Goal: Task Accomplishment & Management: Manage account settings

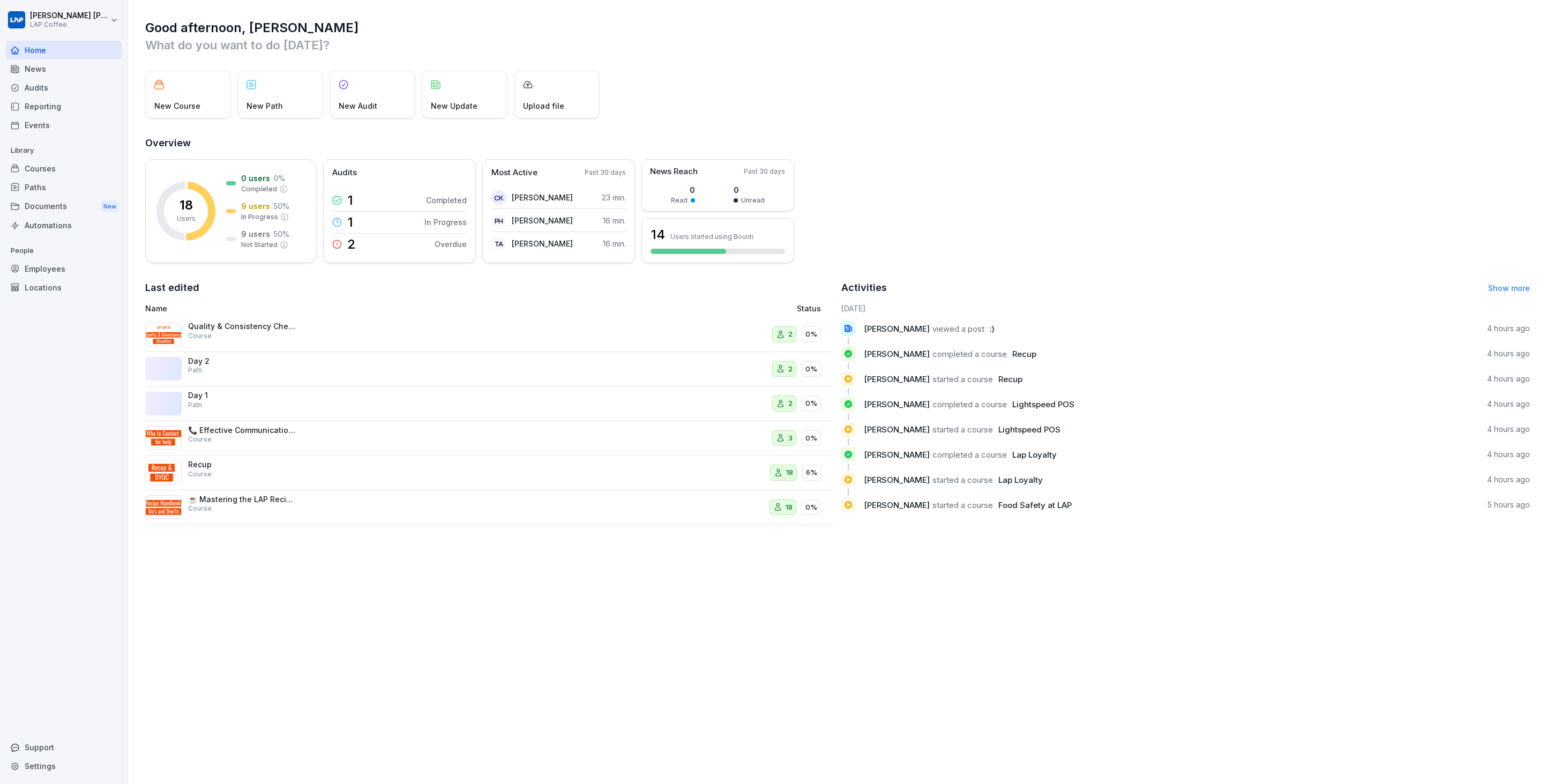
click at [23, 162] on div "Courses" at bounding box center [64, 169] width 117 height 19
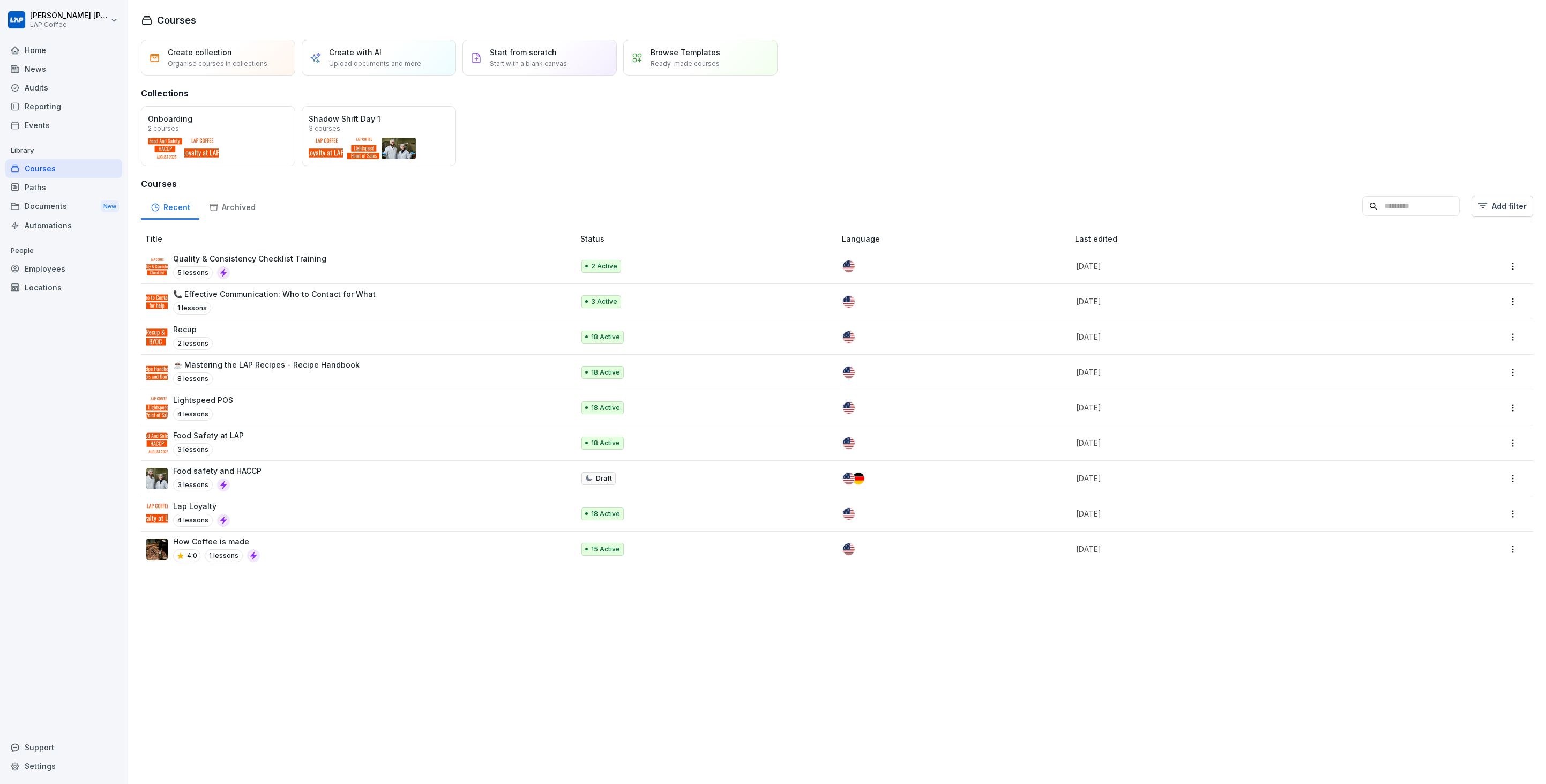
click at [74, 188] on div "Paths" at bounding box center [64, 187] width 117 height 19
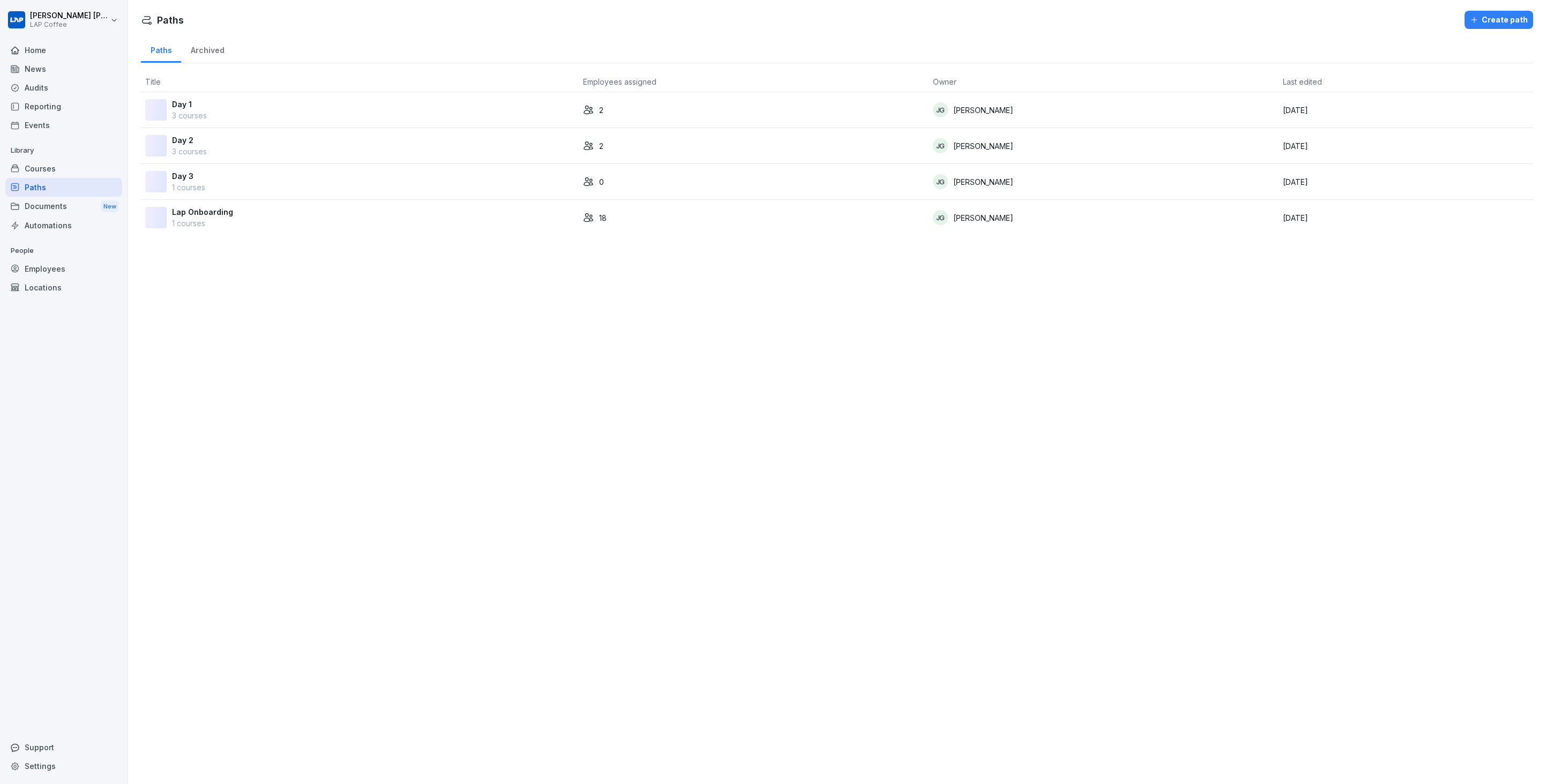
click at [283, 101] on div "Day 1 3 courses" at bounding box center [360, 109] width 429 height 23
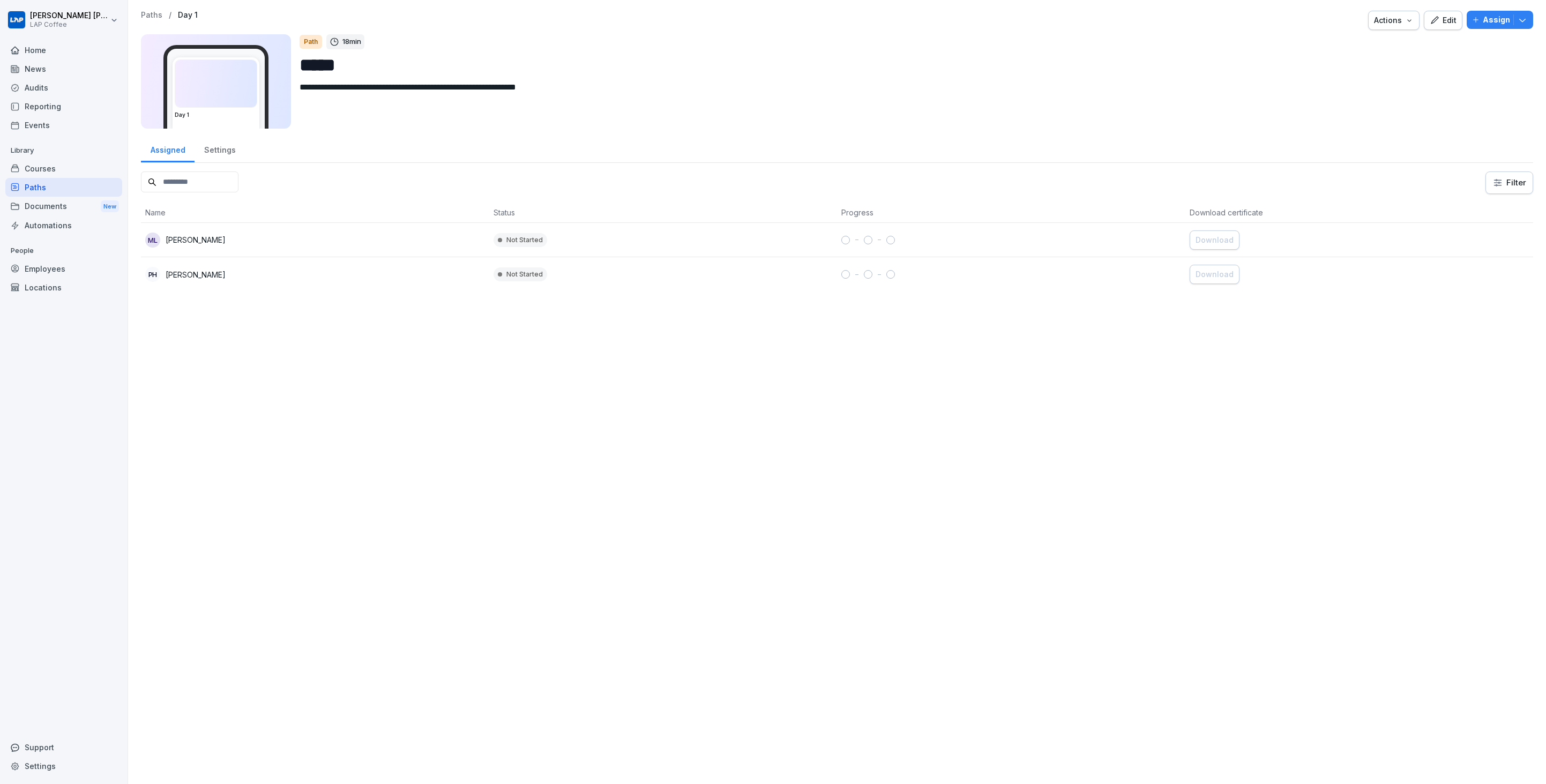
click at [1445, 25] on div "Edit" at bounding box center [1443, 20] width 27 height 12
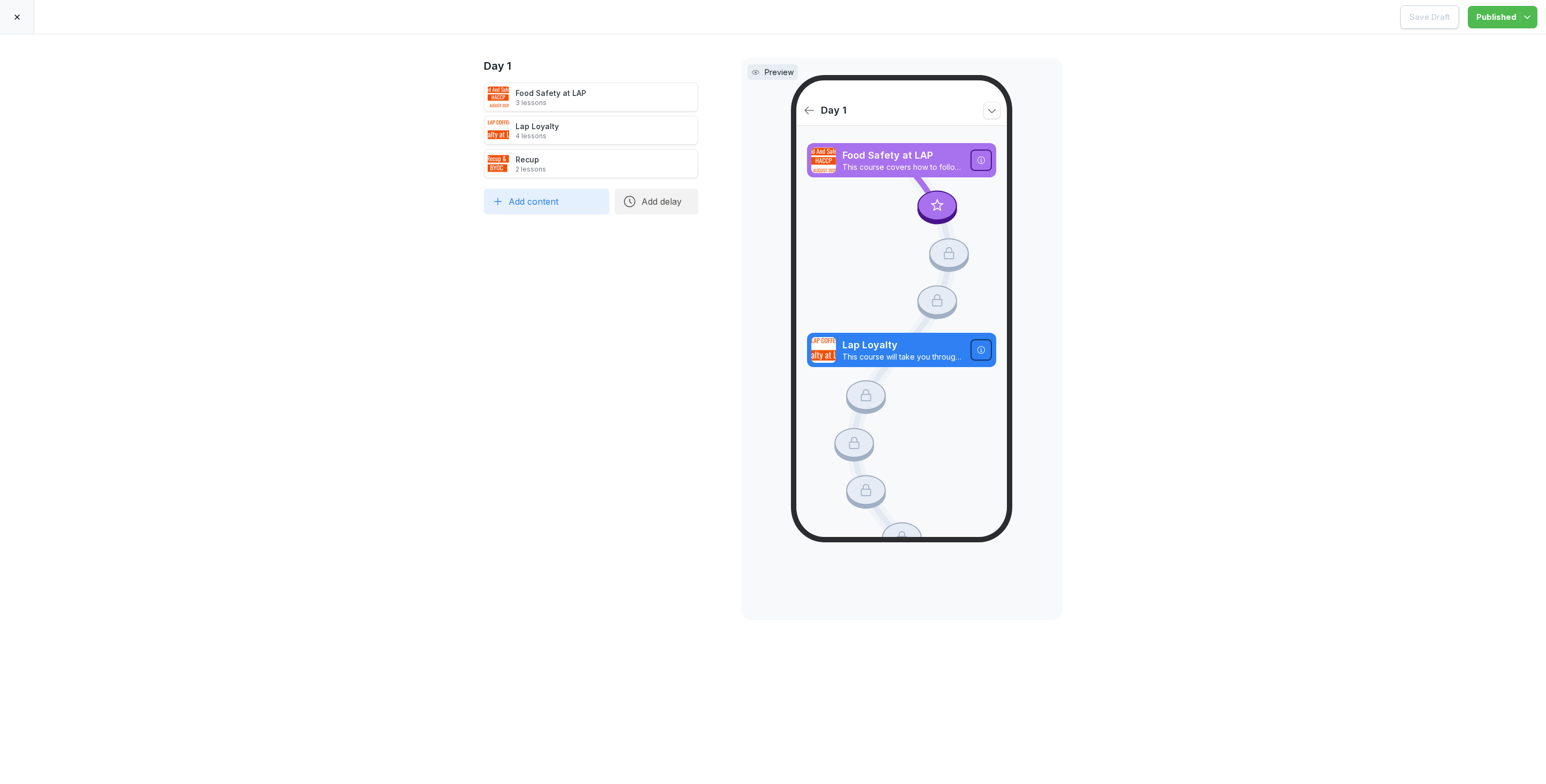
drag, startPoint x: 447, startPoint y: 269, endPoint x: 450, endPoint y: 257, distance: 12.4
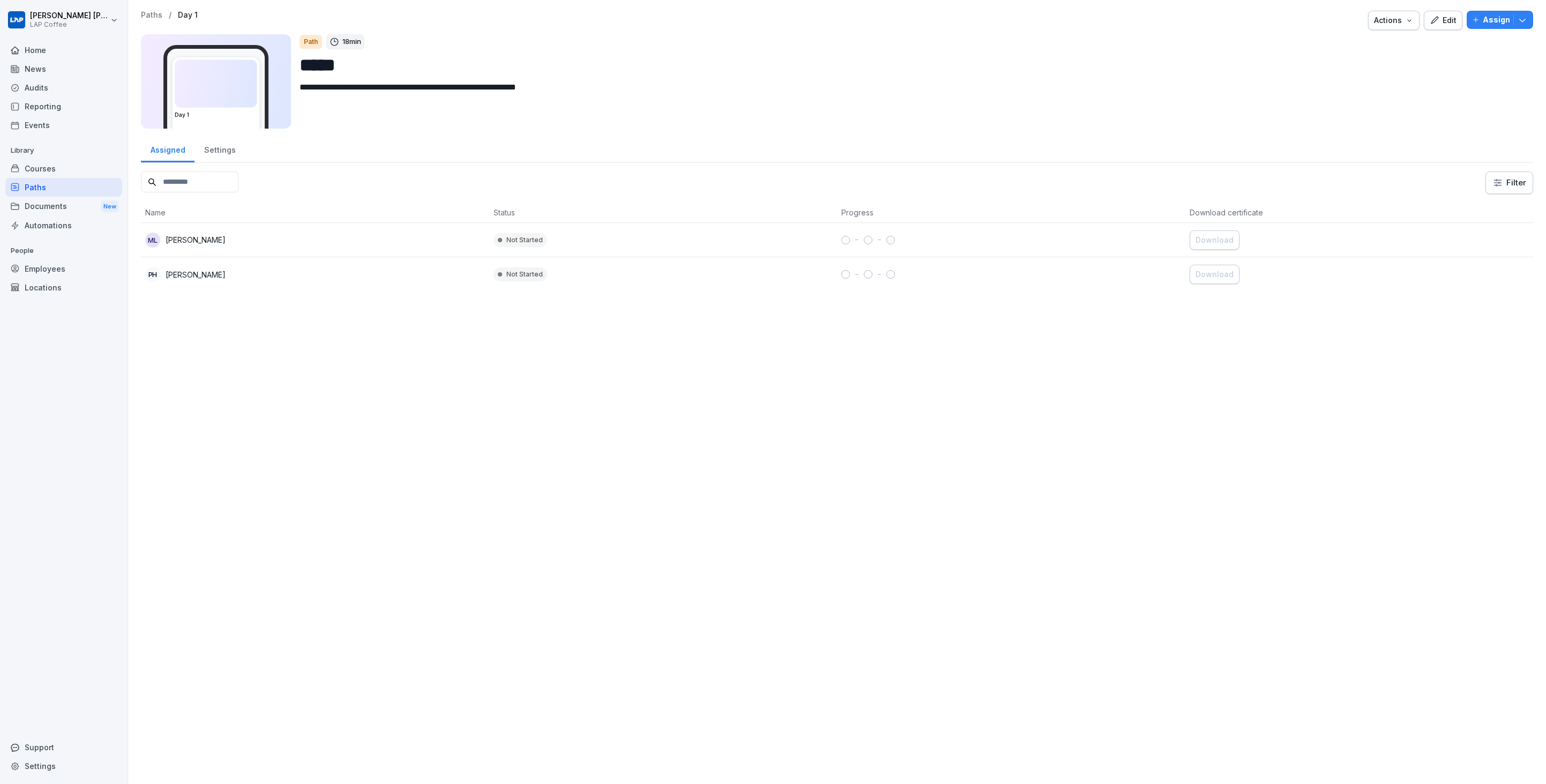
click at [40, 167] on div "Courses" at bounding box center [64, 169] width 117 height 19
click at [87, 182] on div "Paths" at bounding box center [64, 187] width 117 height 19
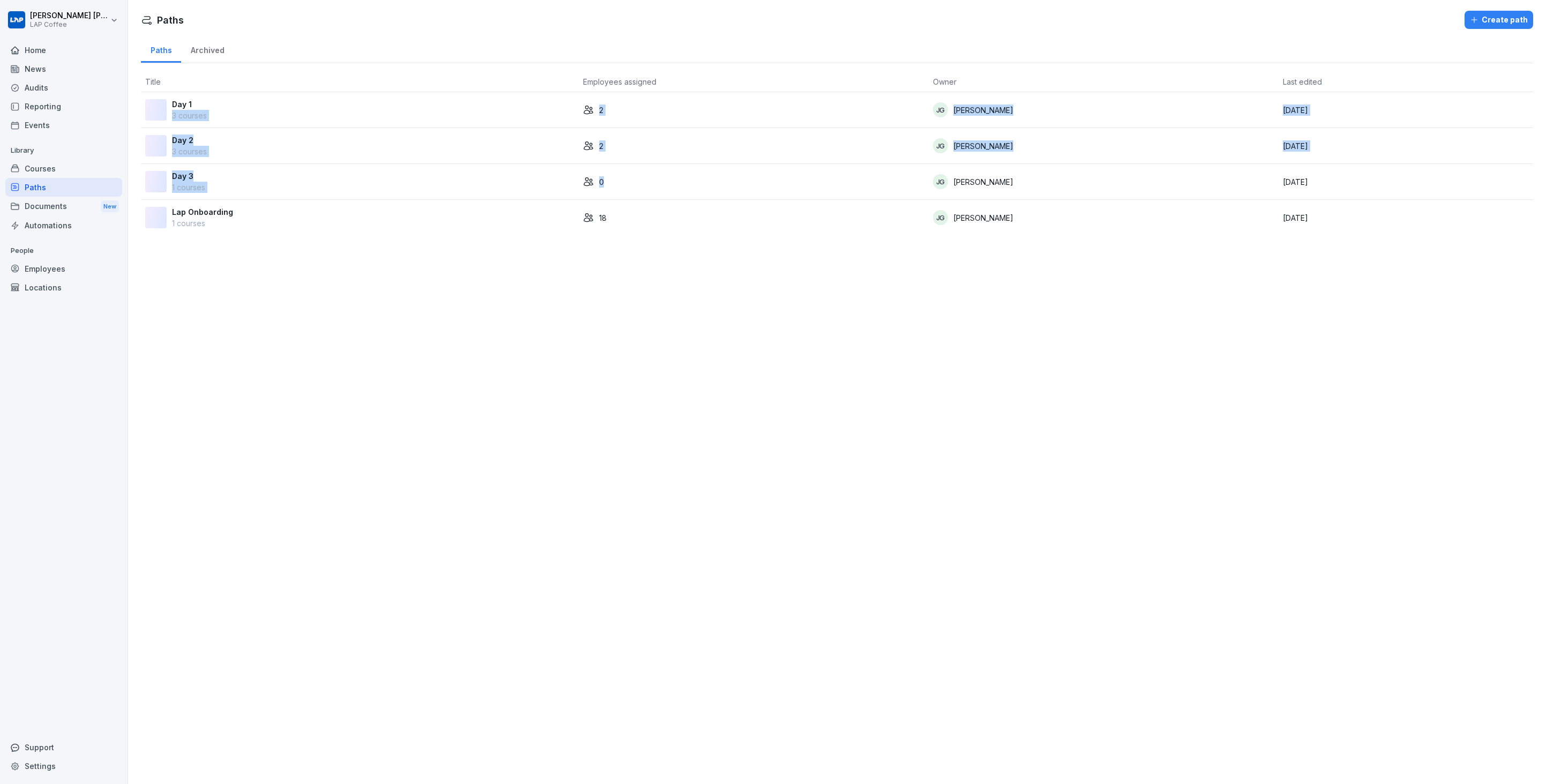
drag, startPoint x: 571, startPoint y: 102, endPoint x: 642, endPoint y: 198, distance: 119.4
click at [642, 198] on tbody "Day 1 3 courses 2 [PERSON_NAME] [DATE] Day 2 3 courses 2 [PERSON_NAME] [DATE] D…" at bounding box center [837, 163] width 1392 height 143
click at [1063, 176] on div "[PERSON_NAME]" at bounding box center [1103, 181] width 341 height 15
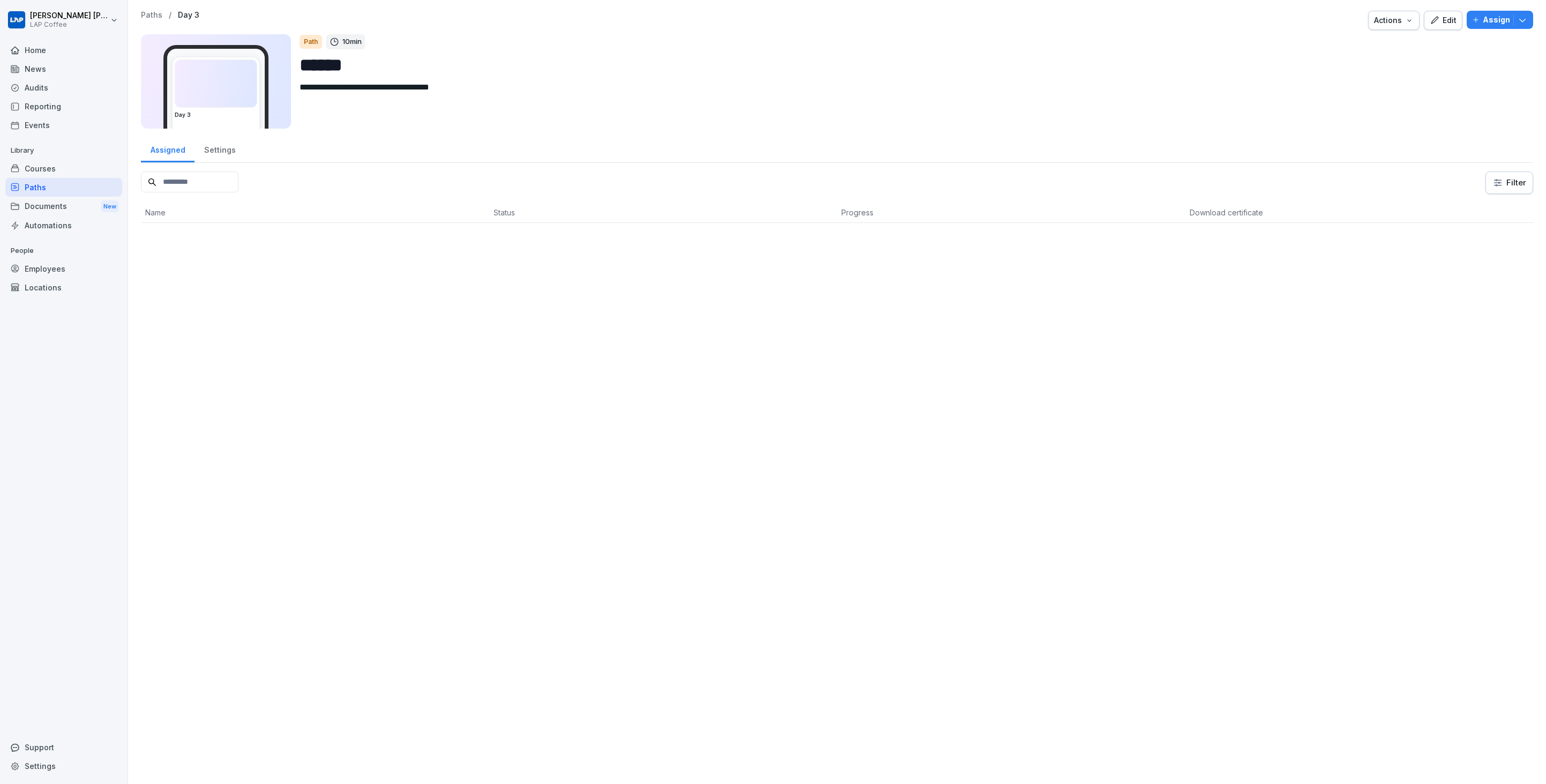
click at [1483, 14] on p "Assign" at bounding box center [1496, 20] width 27 height 12
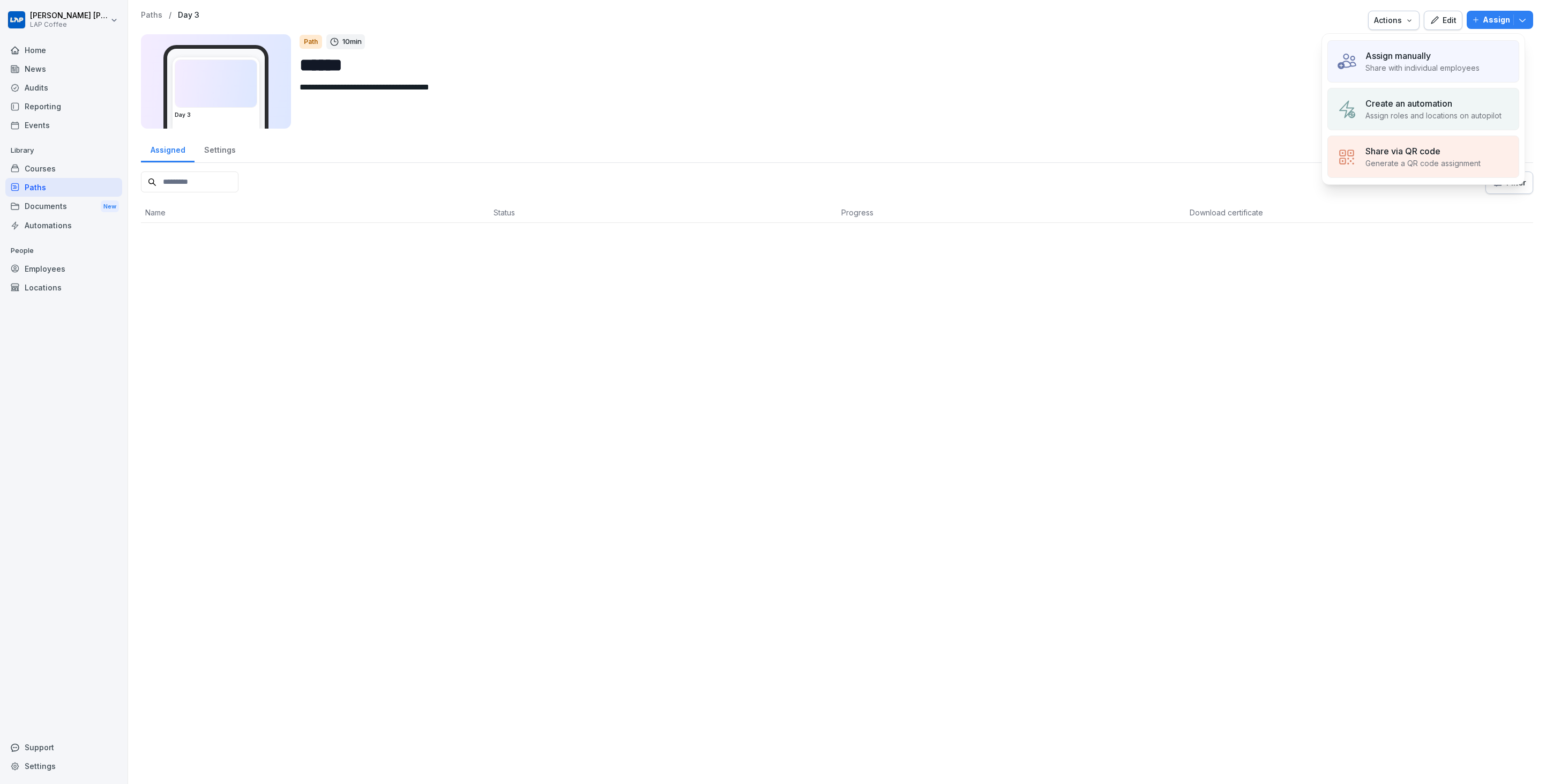
click at [1458, 51] on div "Assign manually" at bounding box center [1423, 55] width 114 height 12
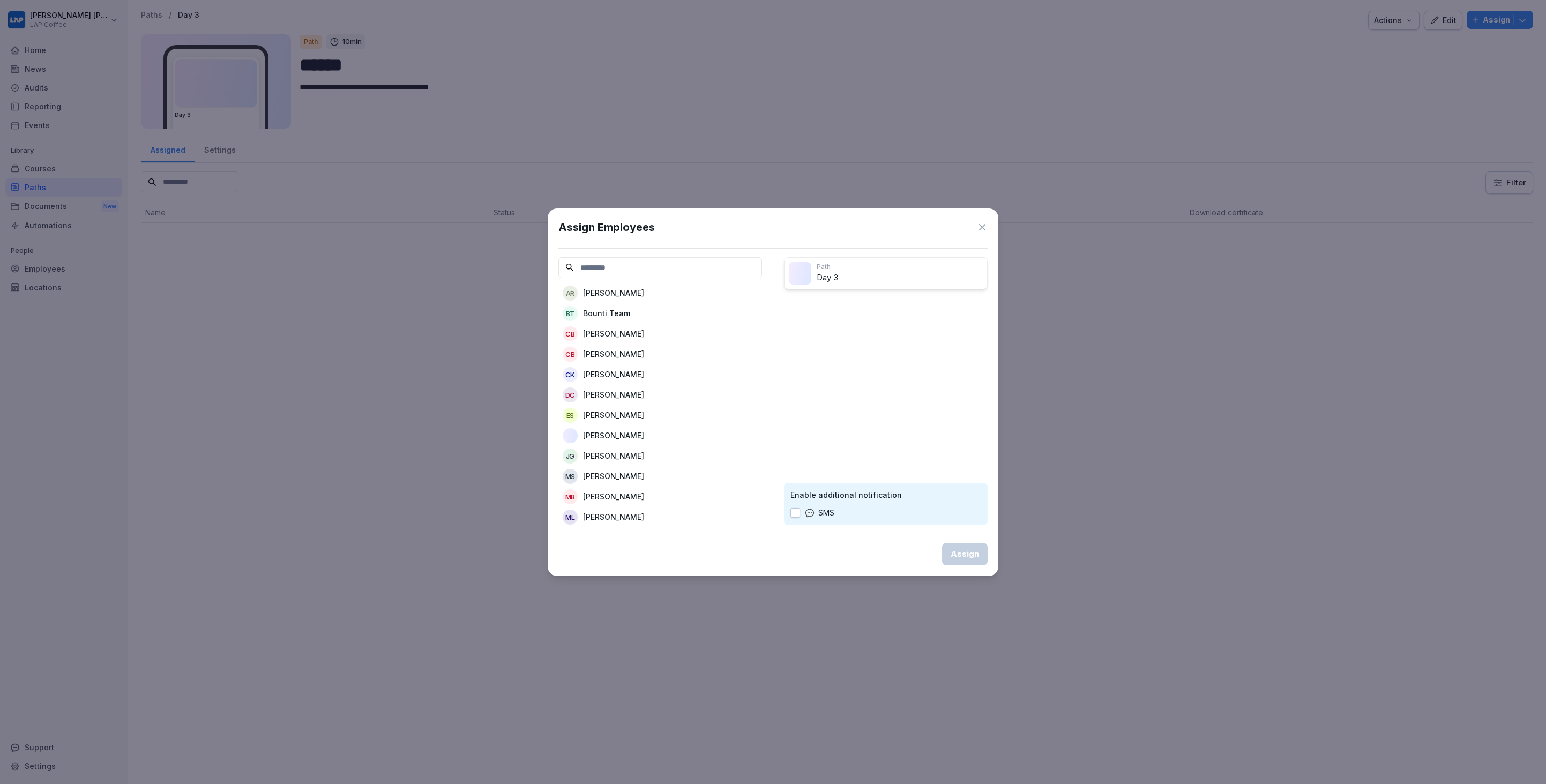
click at [659, 271] on input at bounding box center [660, 268] width 204 height 21
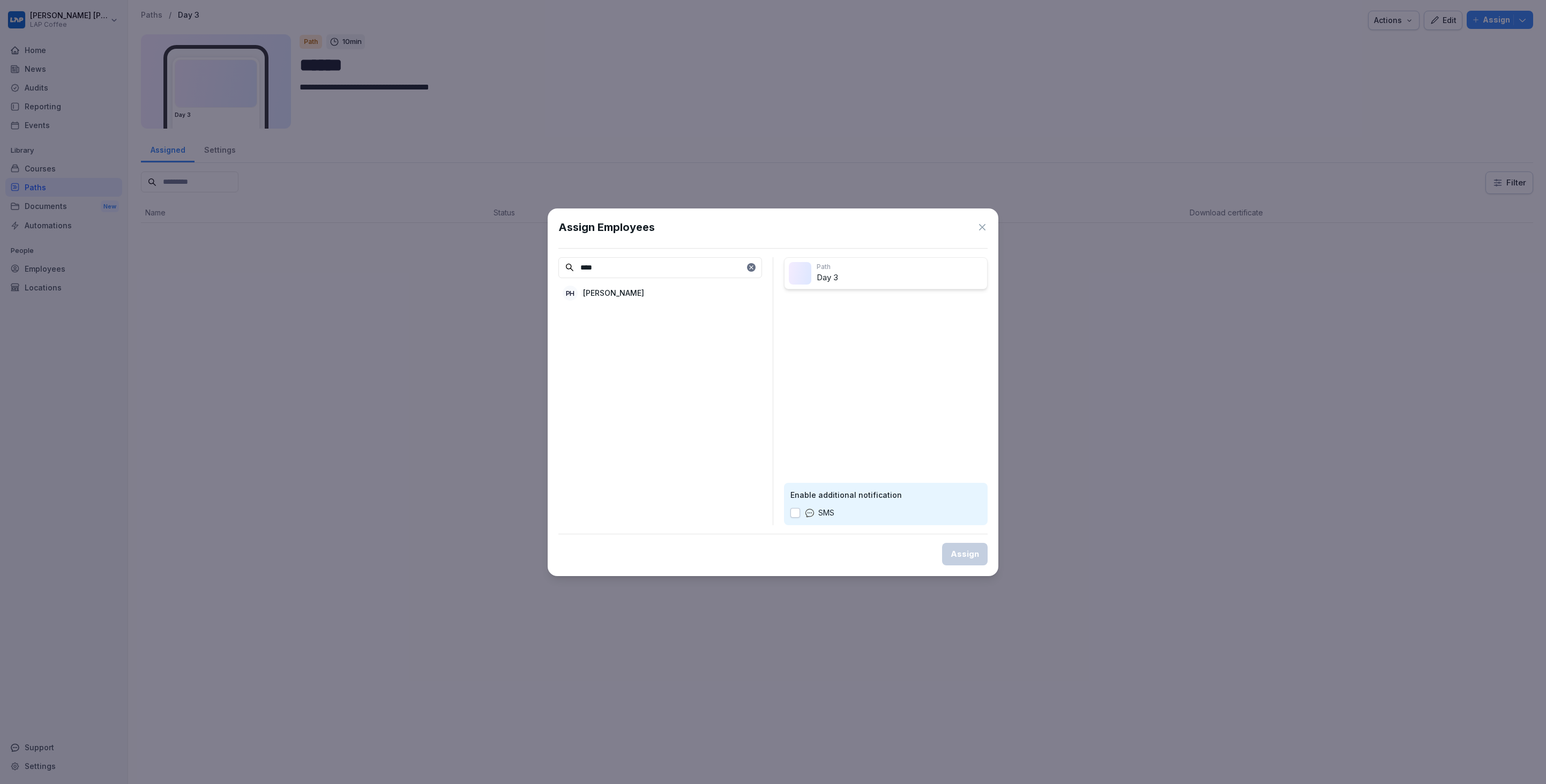
type input "****"
click at [649, 296] on div "PH Philipp Hass" at bounding box center [660, 293] width 204 height 20
click at [957, 559] on div "Assign" at bounding box center [965, 553] width 28 height 12
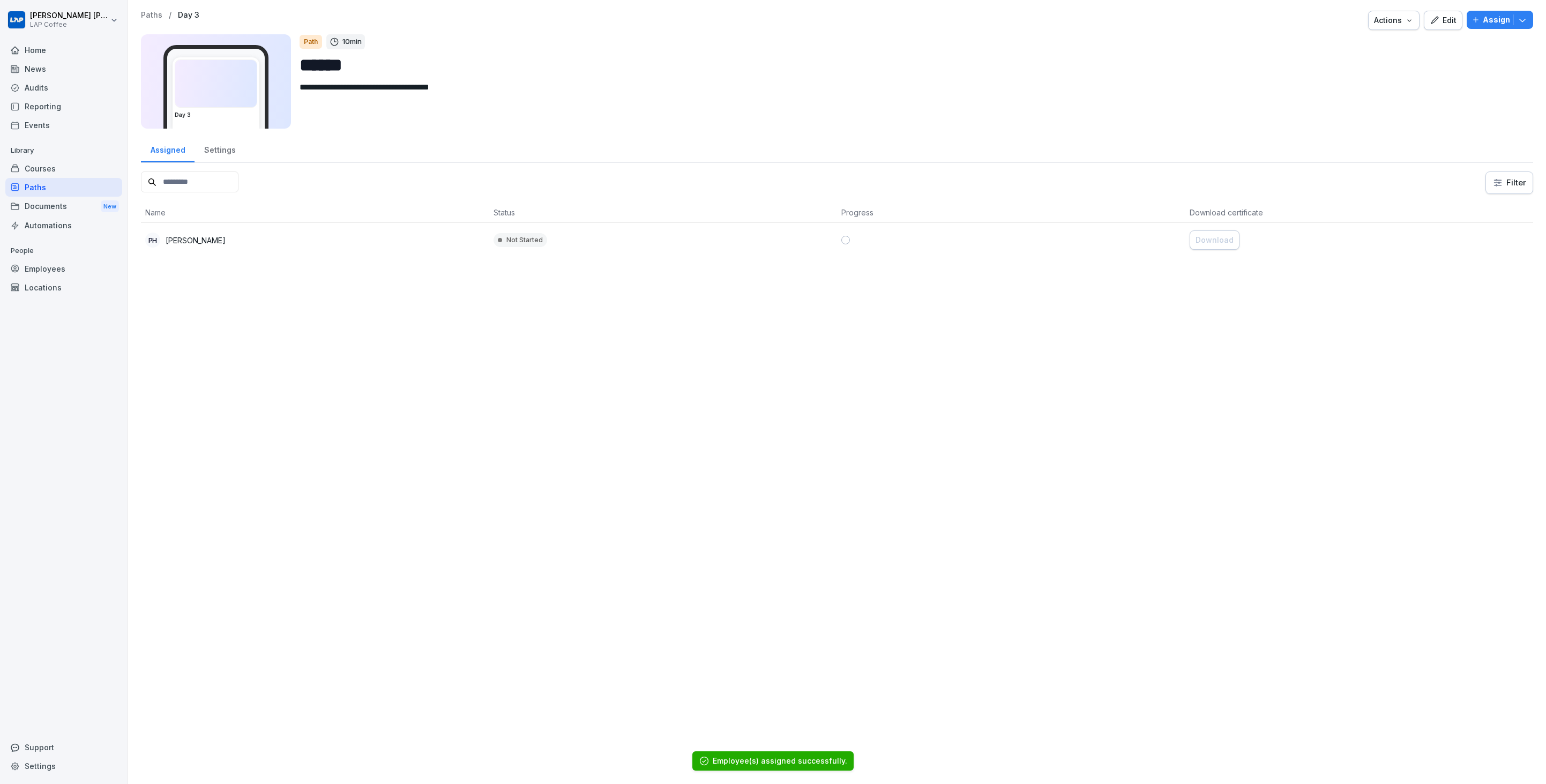
click at [1487, 25] on p "Assign" at bounding box center [1496, 20] width 27 height 12
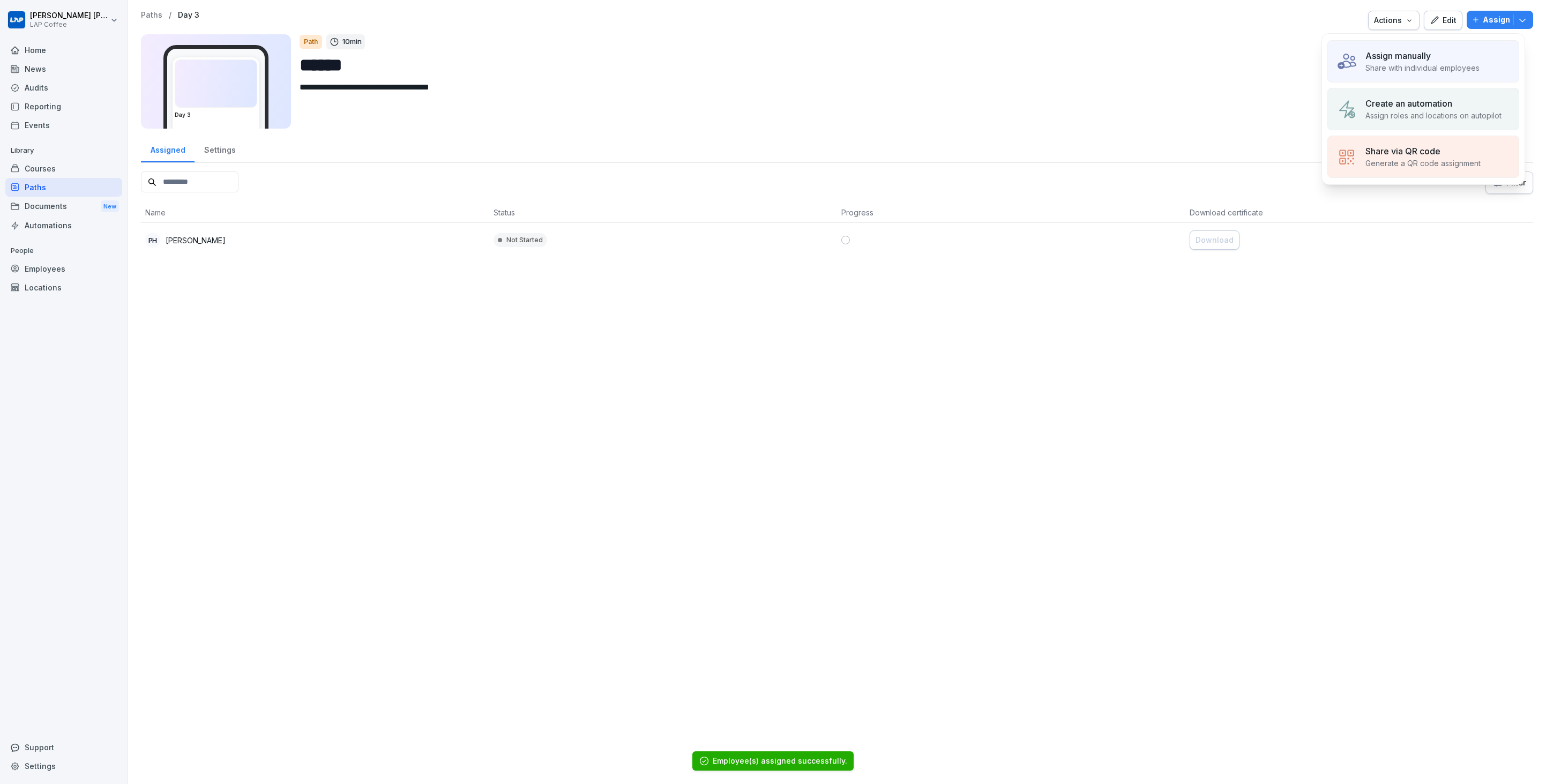
click at [1429, 66] on p "Share with individual employees" at bounding box center [1423, 68] width 114 height 11
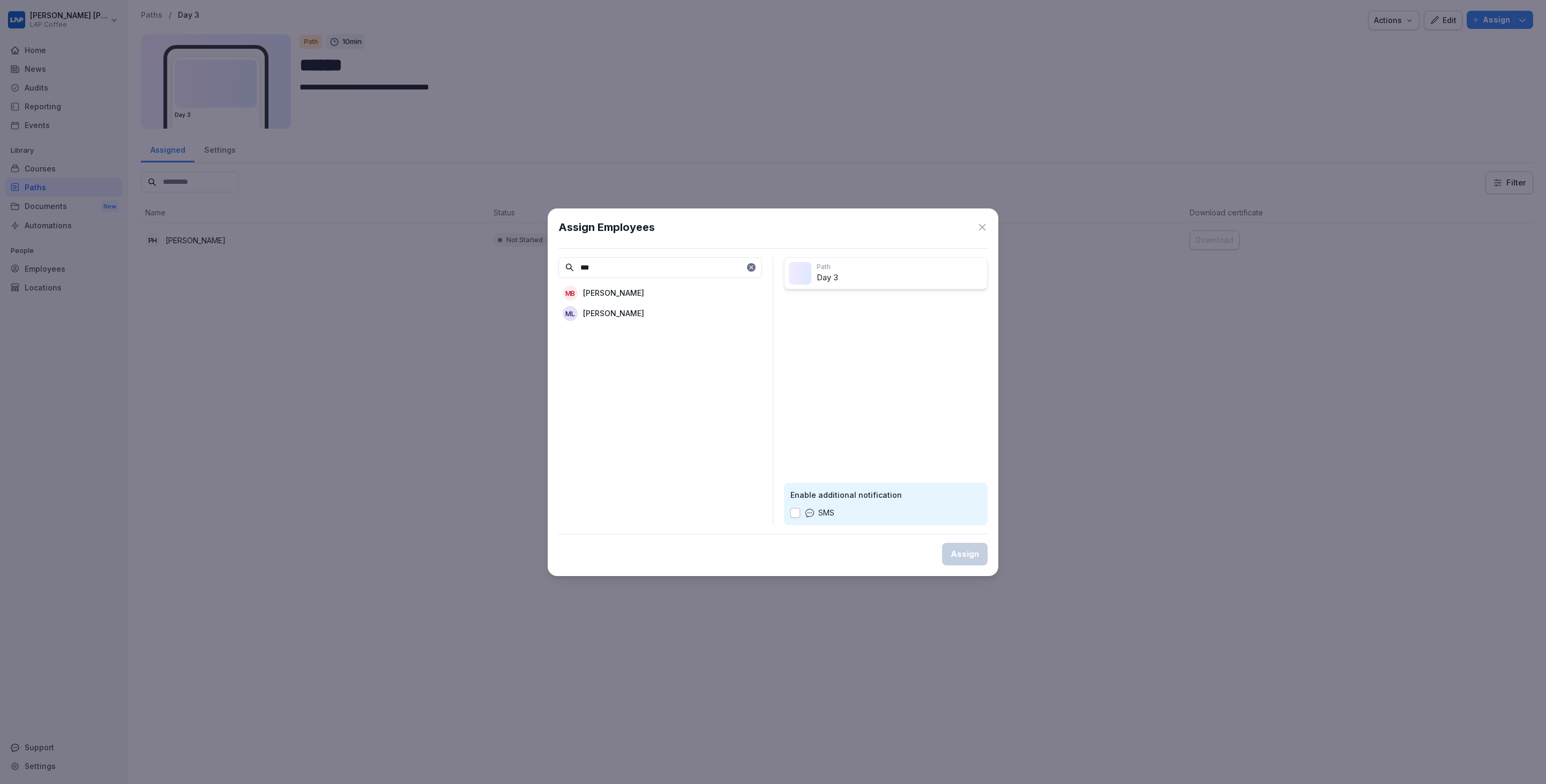
type input "***"
click at [610, 317] on p "[PERSON_NAME]" at bounding box center [613, 313] width 61 height 11
click at [966, 550] on div "Assign" at bounding box center [965, 553] width 28 height 12
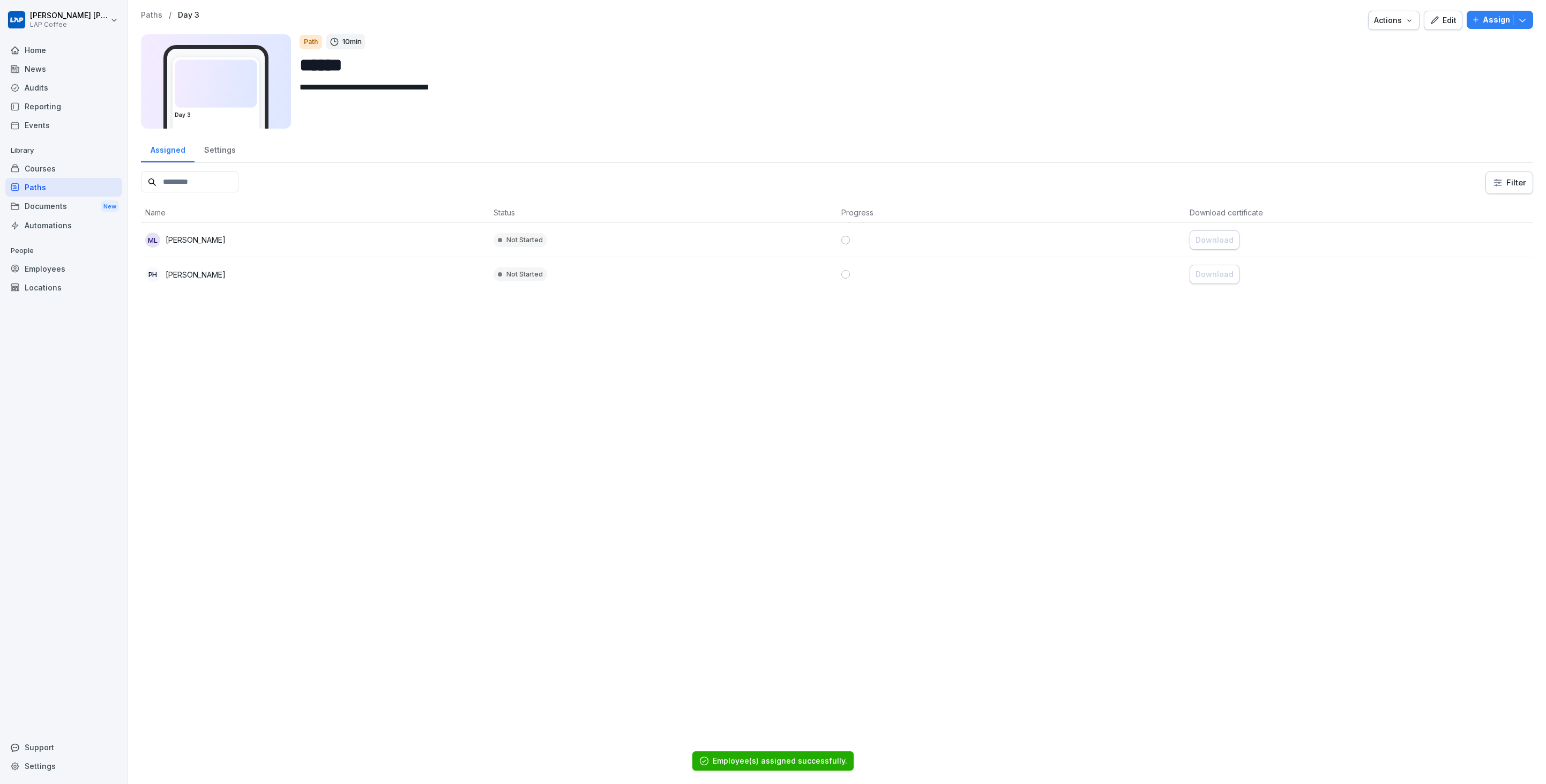
click at [144, 12] on p "Paths" at bounding box center [151, 16] width 21 height 9
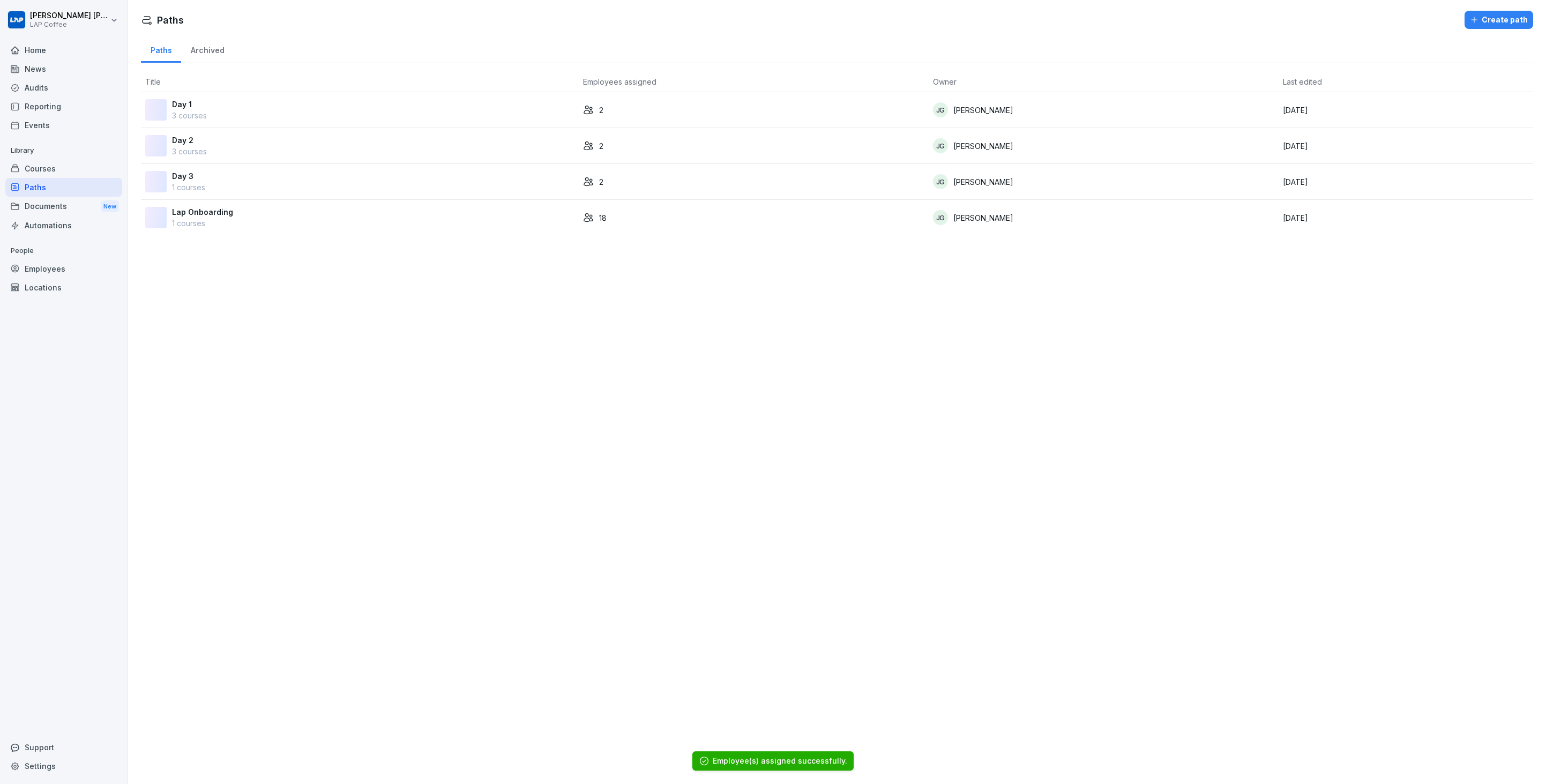
click at [193, 147] on p "3 courses" at bounding box center [189, 151] width 35 height 11
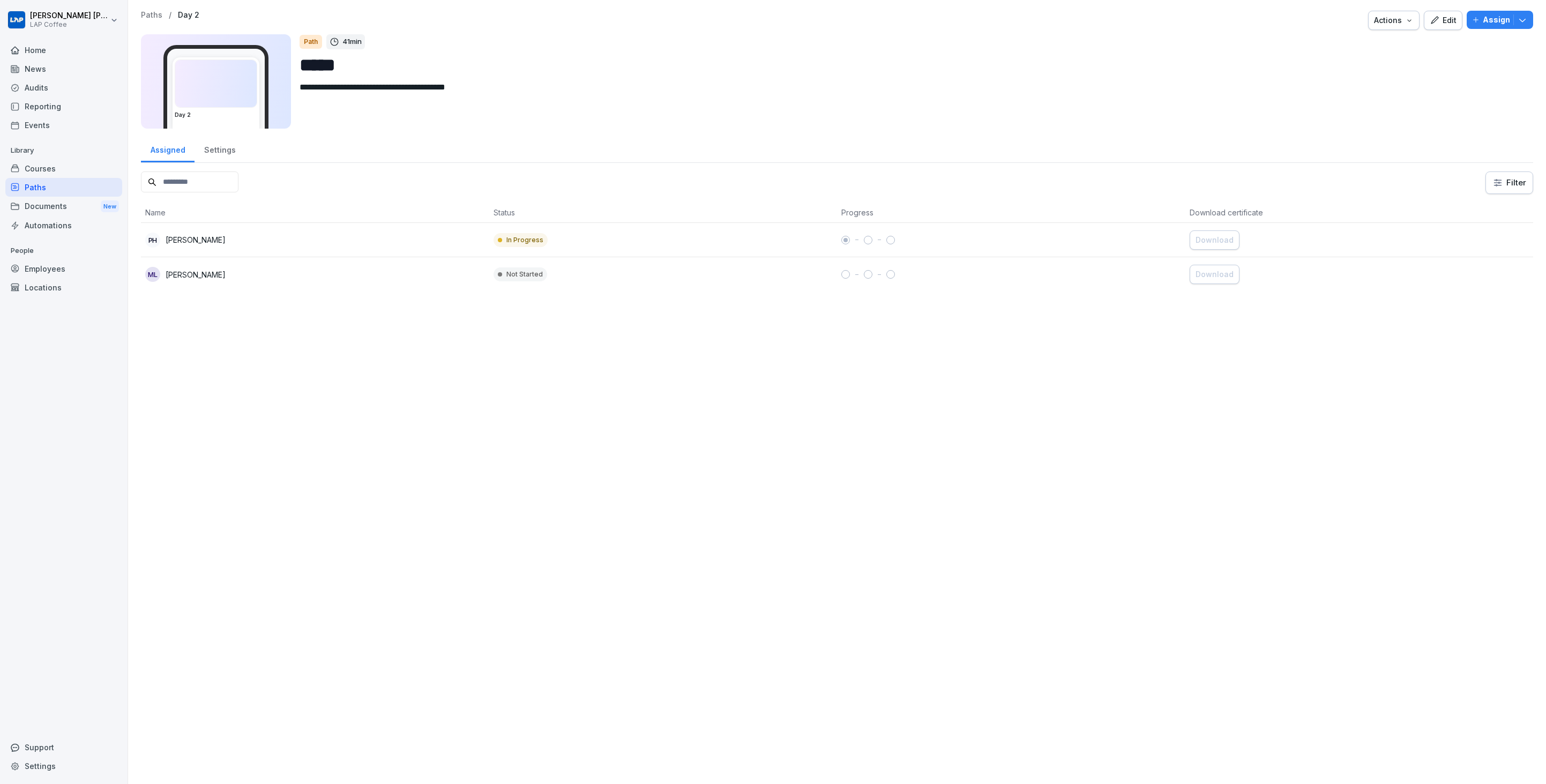
click at [1483, 21] on p "Assign" at bounding box center [1496, 20] width 27 height 12
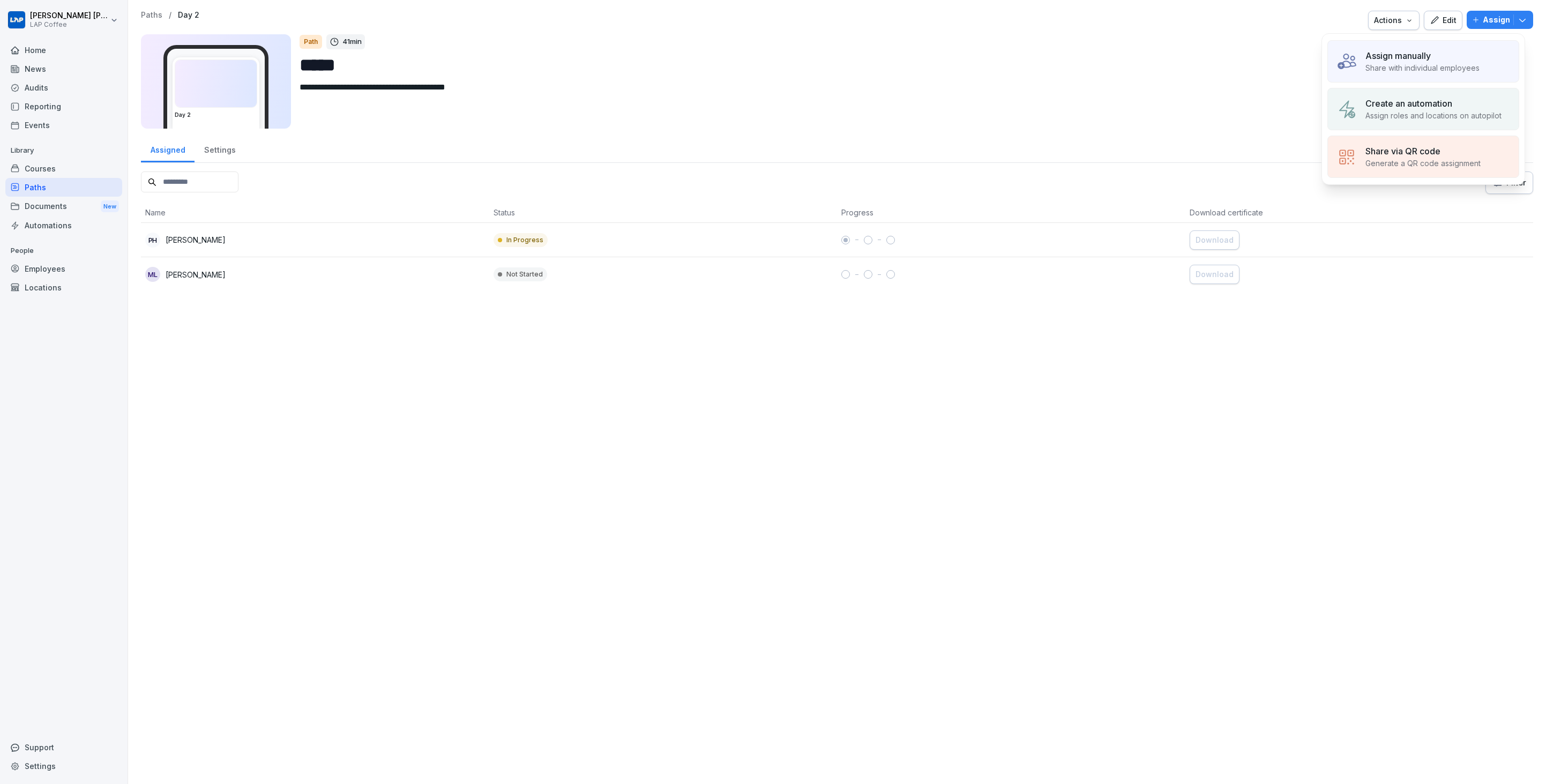
click at [763, 395] on div "**********" at bounding box center [837, 392] width 1418 height 784
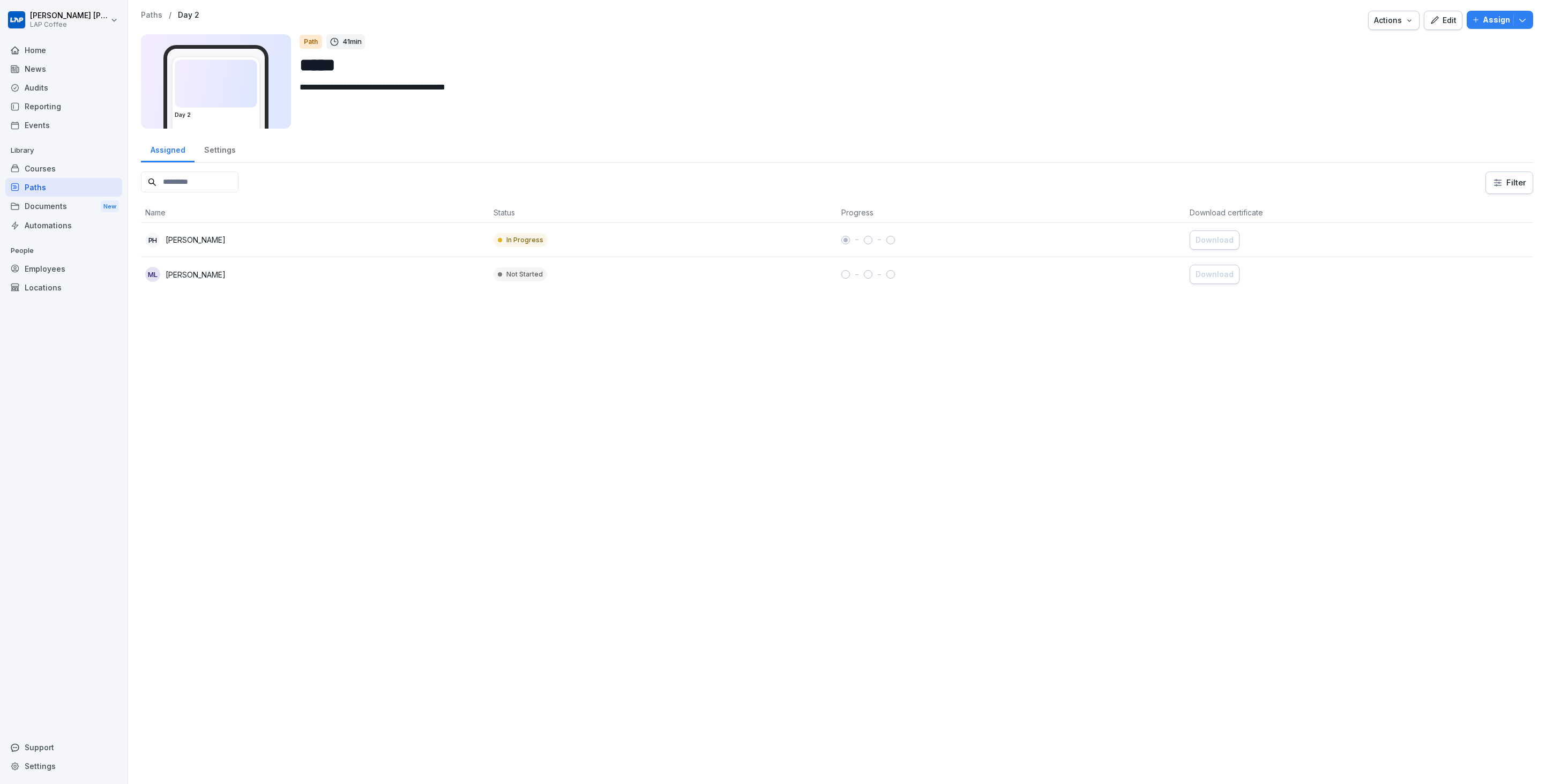
click at [59, 169] on div "Courses" at bounding box center [64, 169] width 117 height 19
